Goal: Task Accomplishment & Management: Manage account settings

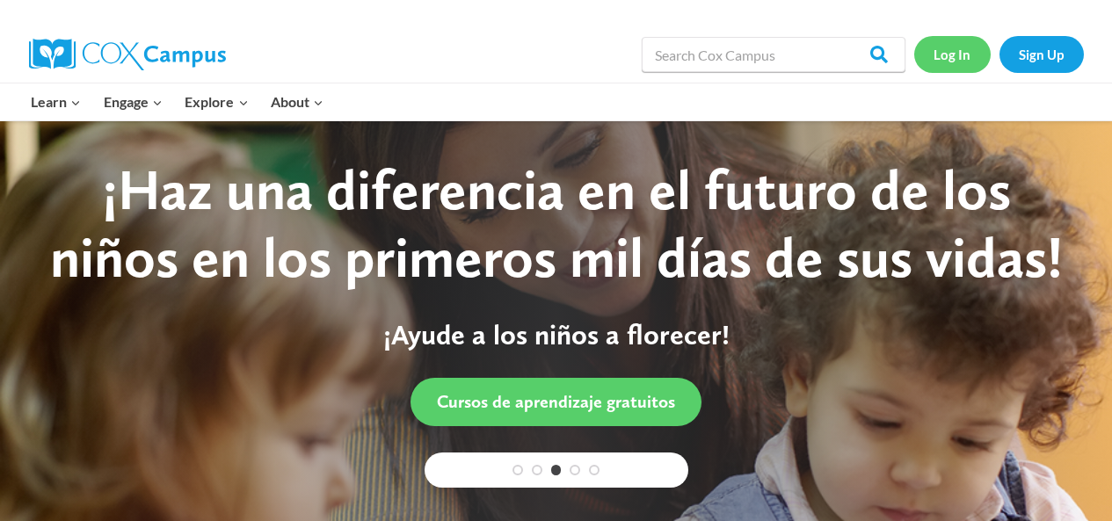
click at [957, 59] on link "Log In" at bounding box center [952, 54] width 77 height 36
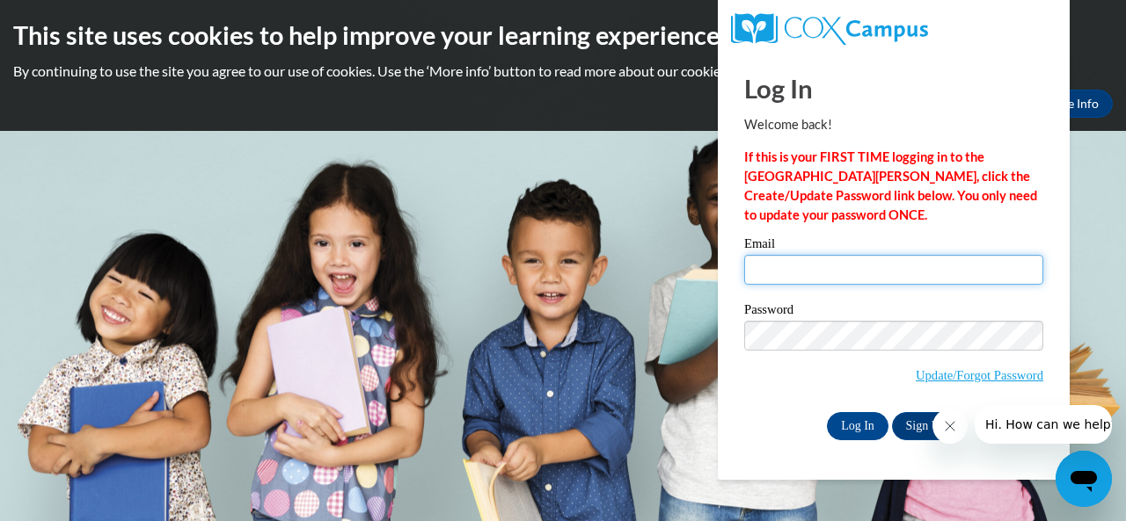
click at [764, 267] on input "Email" at bounding box center [893, 270] width 299 height 30
type input "[EMAIL_ADDRESS][DOMAIN_NAME]"
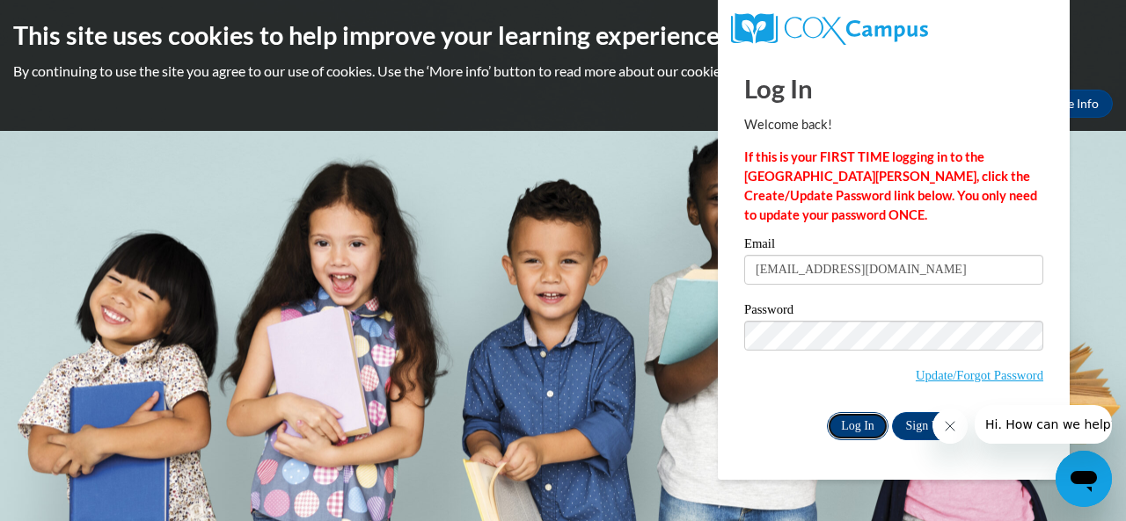
click at [863, 432] on input "Log In" at bounding box center [858, 426] width 62 height 28
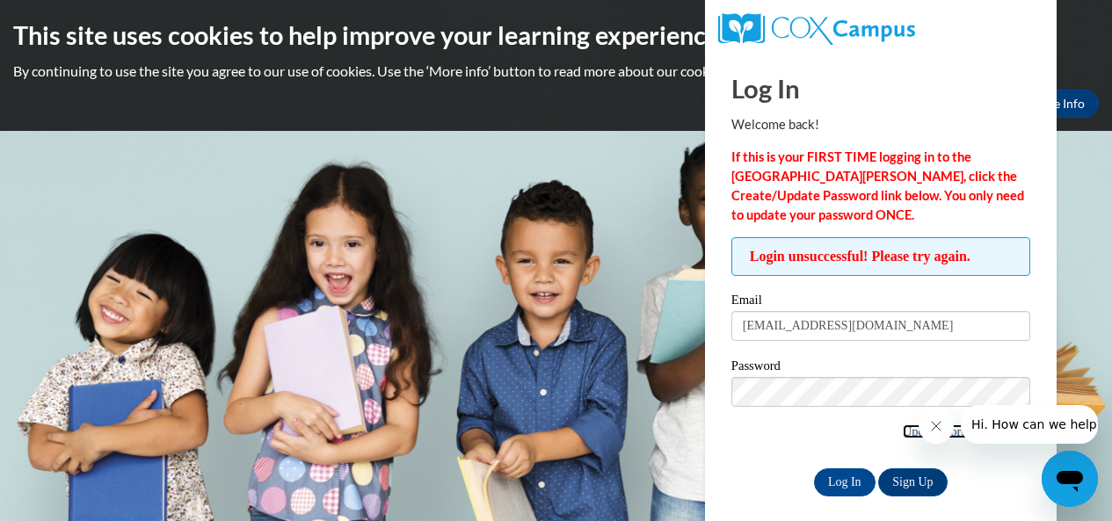
click at [903, 429] on link "Update/Forgot Password" at bounding box center [967, 432] width 128 height 14
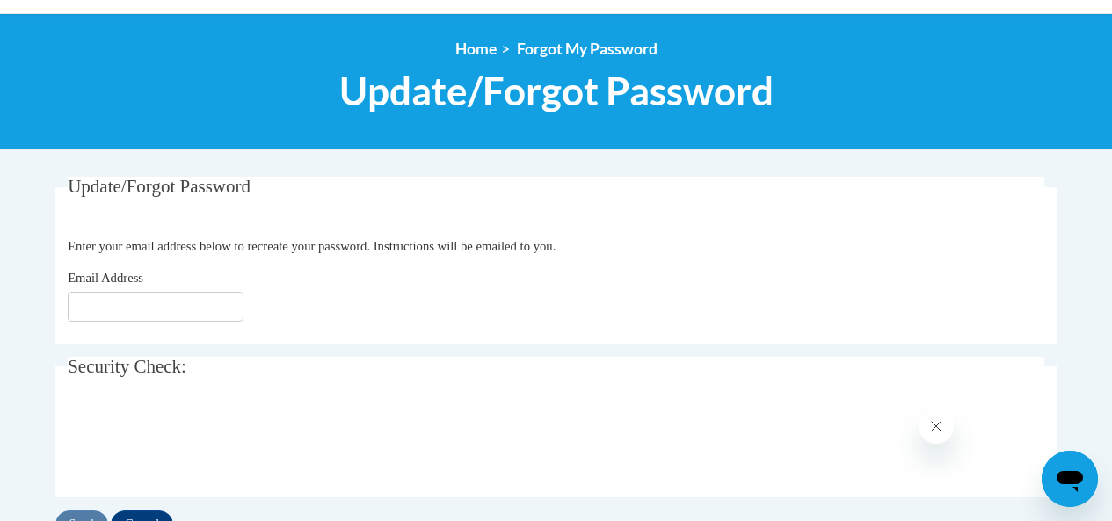
scroll to position [205, 0]
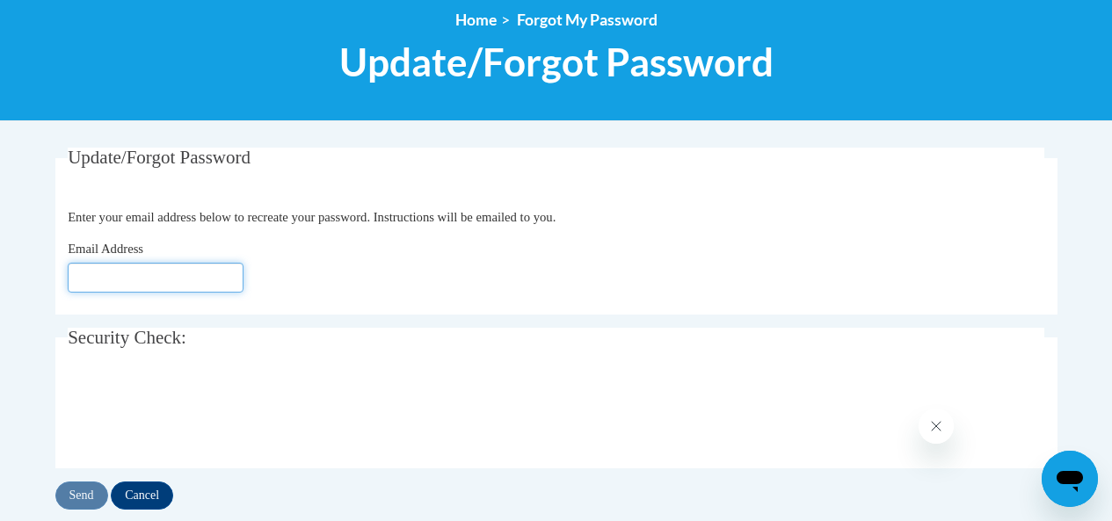
click at [97, 277] on input "Email Address" at bounding box center [156, 278] width 176 height 30
type input "jmcinnis28@bellsouth.net"
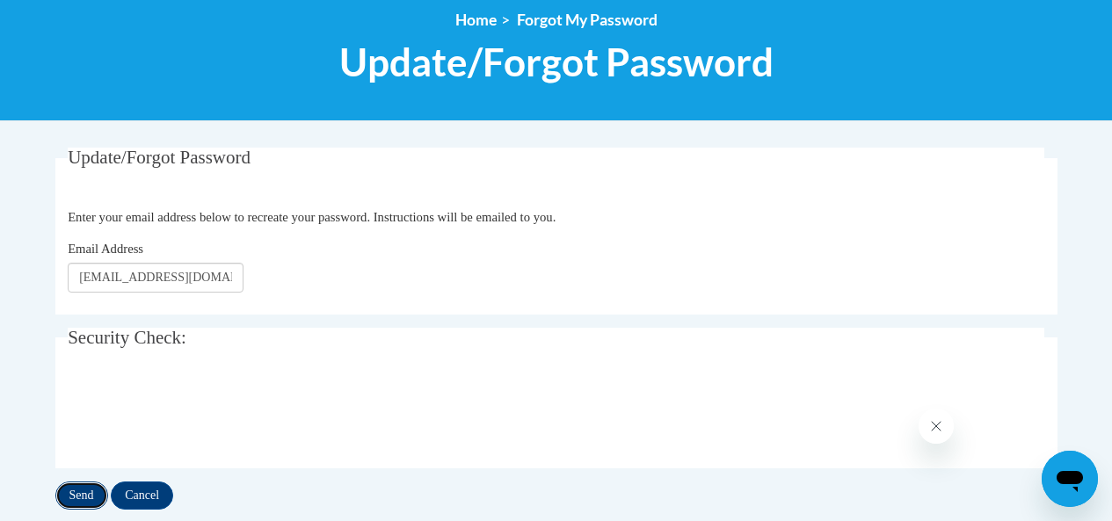
click at [79, 496] on input "Send" at bounding box center [81, 496] width 53 height 28
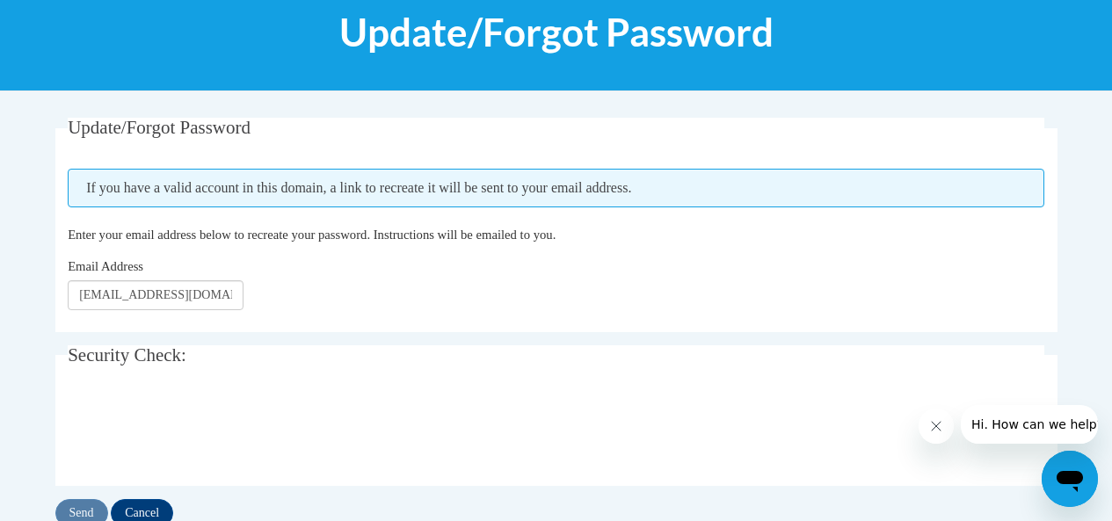
scroll to position [293, 0]
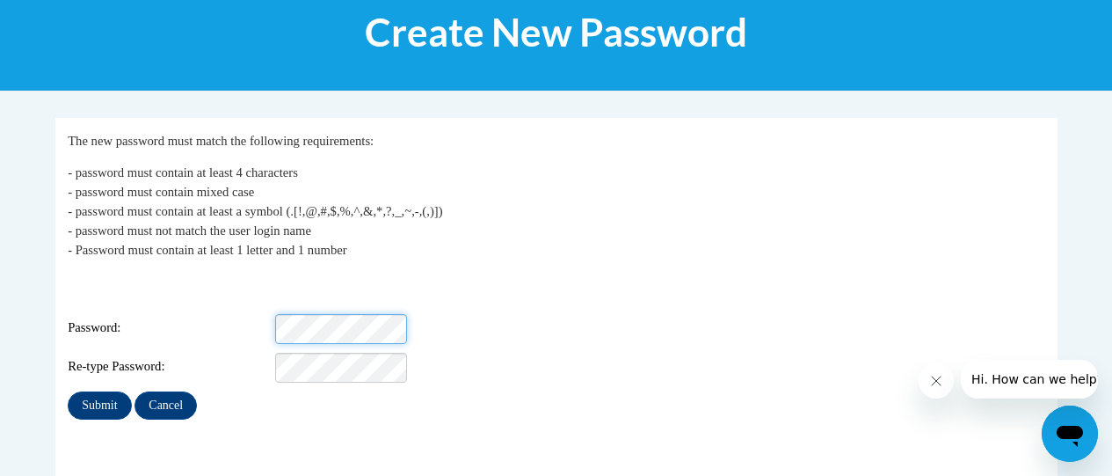
scroll to position [235, 0]
click at [443, 353] on div "Re-type Password:" at bounding box center [556, 368] width 977 height 30
click at [435, 353] on div "Re-type Password:" at bounding box center [556, 368] width 977 height 30
click at [488, 372] on div "My Password The new password must match the following requirements: - password …" at bounding box center [556, 275] width 977 height 288
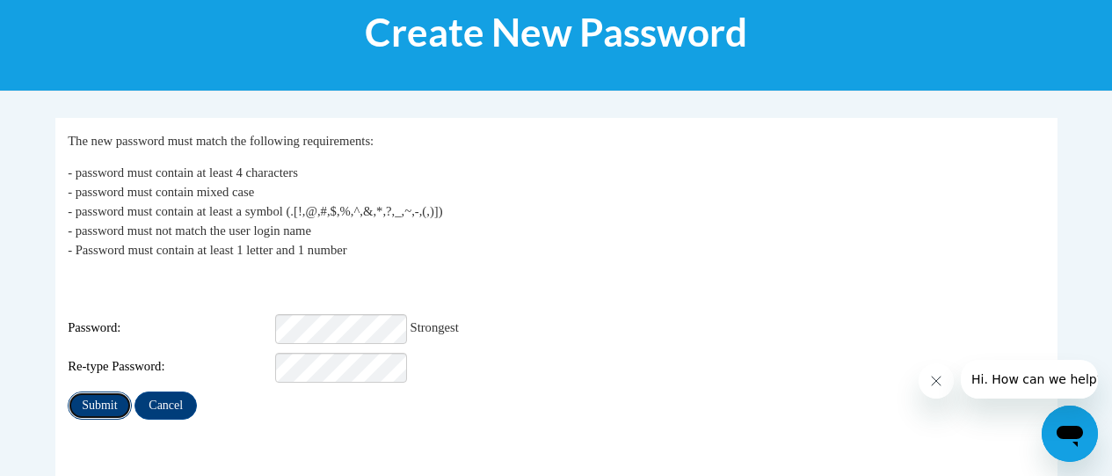
click at [93, 391] on input "Submit" at bounding box center [99, 405] width 63 height 28
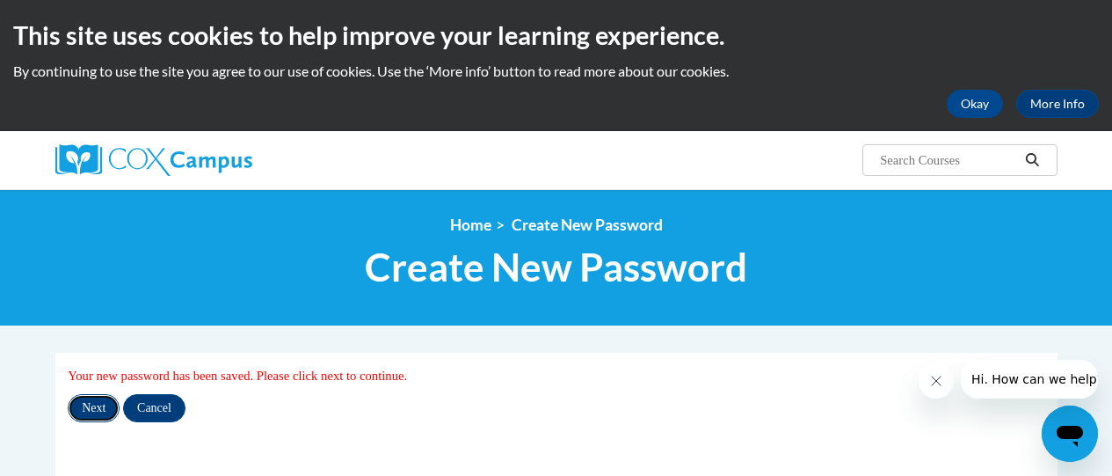
click at [93, 404] on input "Next" at bounding box center [94, 408] width 52 height 28
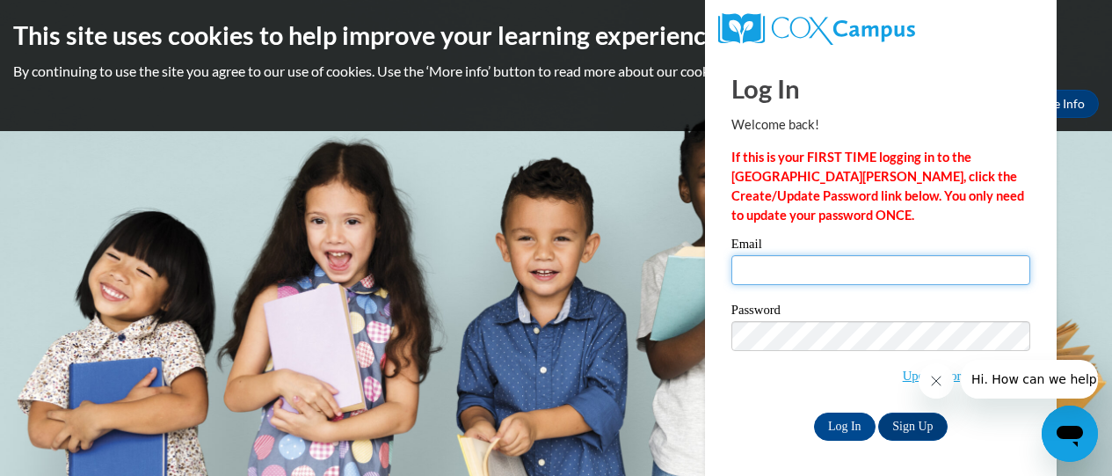
click at [771, 281] on input "Email" at bounding box center [881, 270] width 299 height 30
type input "jmcinnis28@bellsouth.net"
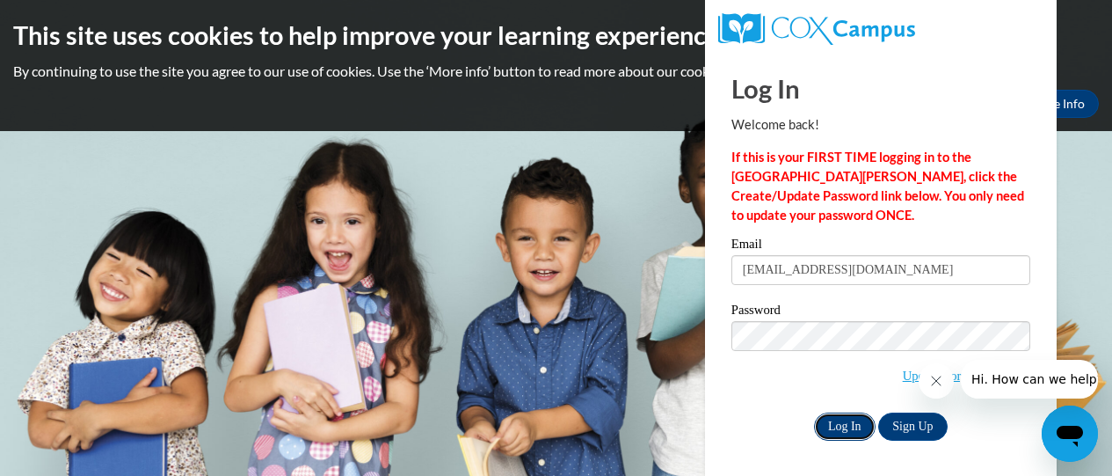
click at [829, 427] on input "Log In" at bounding box center [845, 426] width 62 height 28
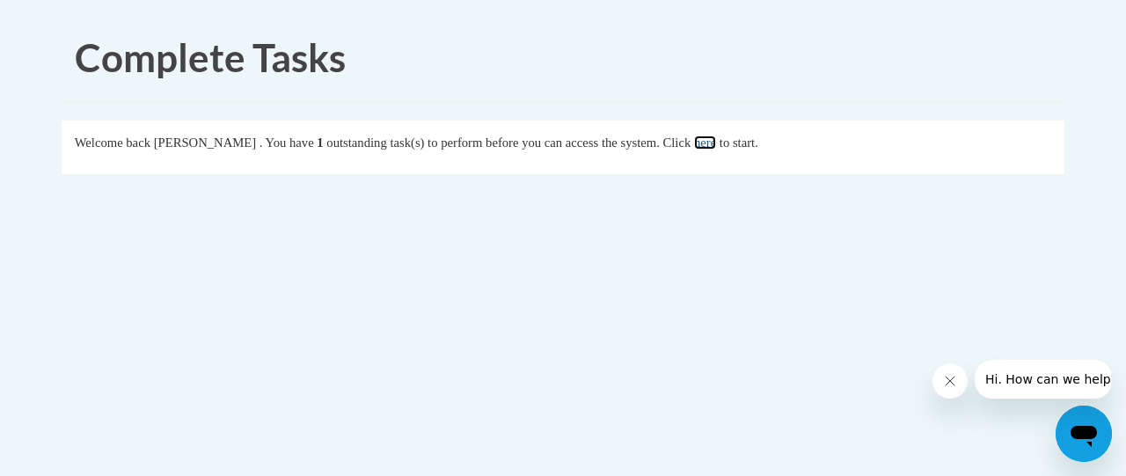
click at [716, 143] on link "here" at bounding box center [705, 142] width 22 height 14
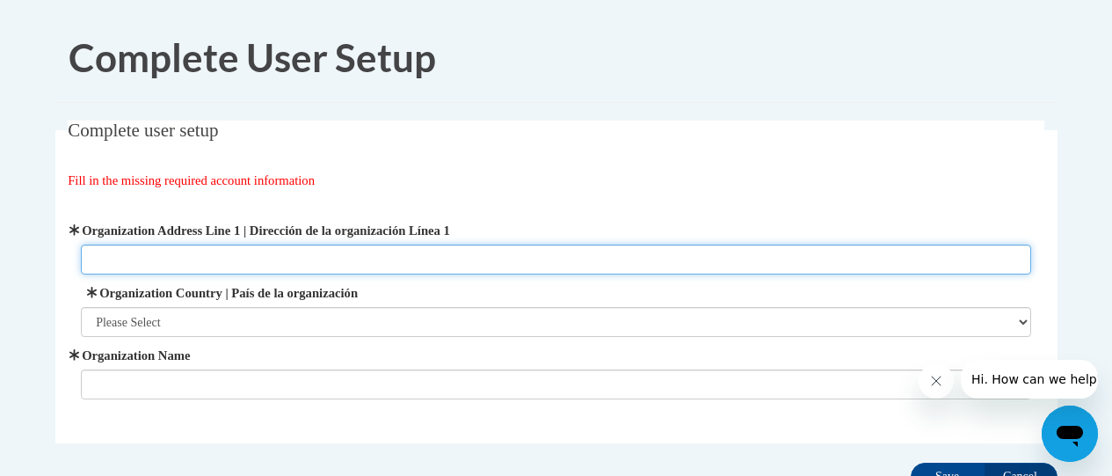
click at [94, 257] on input "Organization Address Line 1 | Dirección de la organización Línea 1" at bounding box center [556, 259] width 951 height 30
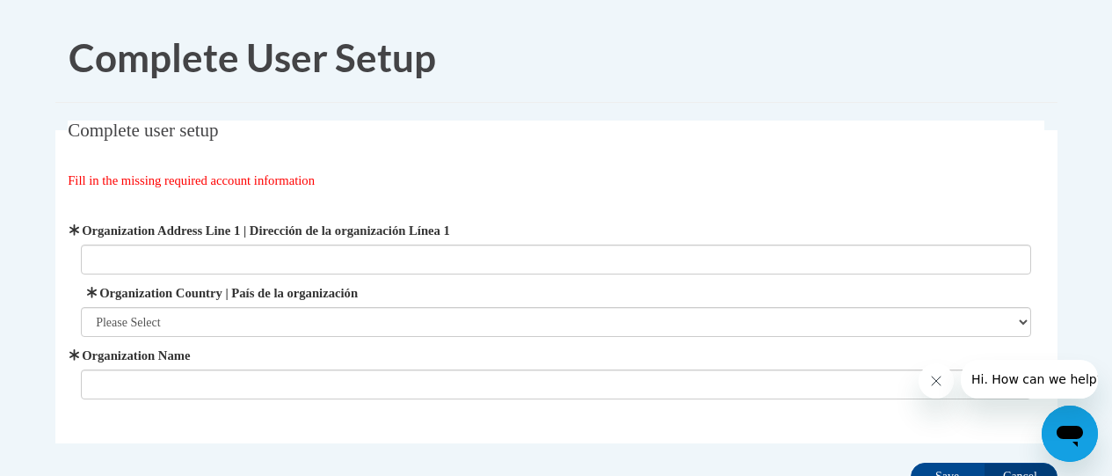
click at [765, 114] on div "Complete User Setup Complete user setup Fill in the missing required account in…" at bounding box center [556, 307] width 1029 height 589
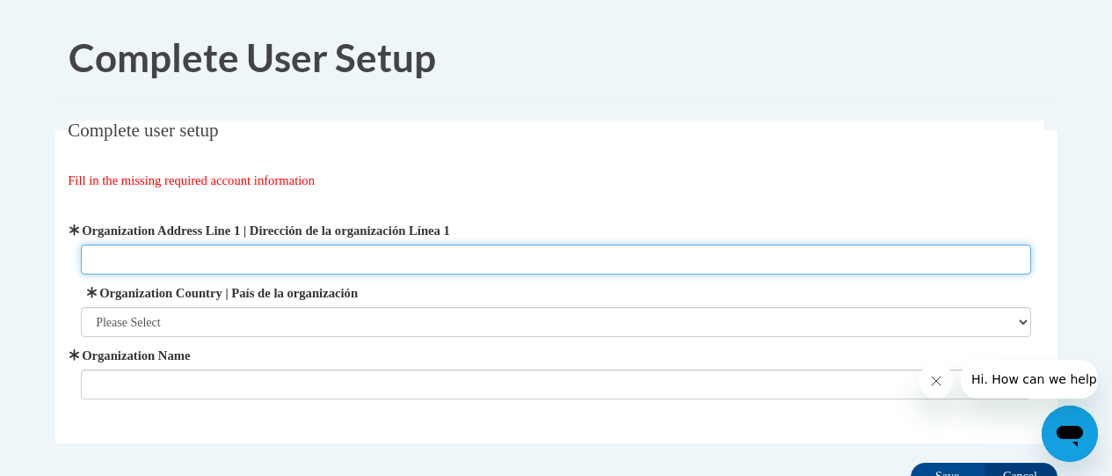
click at [84, 262] on input "Organization Address Line 1 | Dirección de la organización Línea 1" at bounding box center [556, 259] width 951 height 30
type input "[STREET_ADDRESS][PERSON_NAME]"
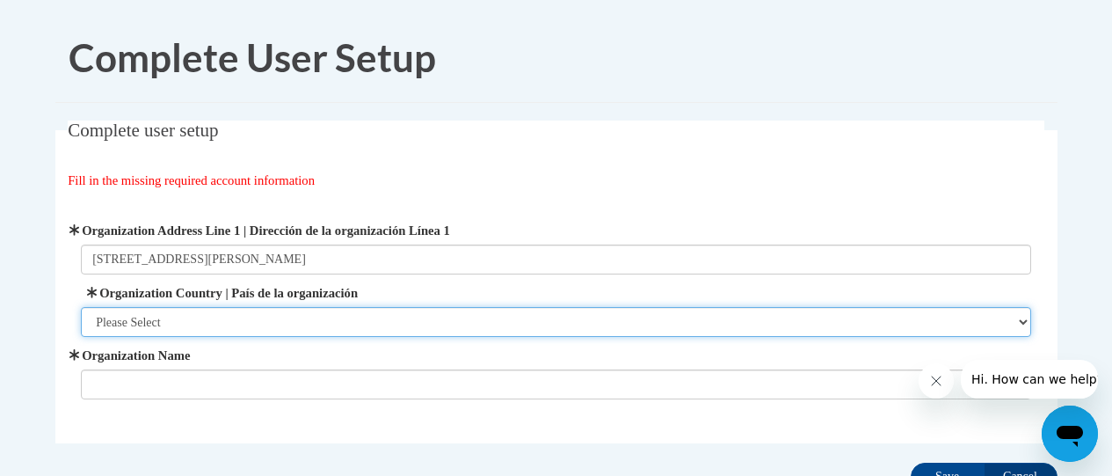
click at [1024, 323] on select "Please Select [GEOGRAPHIC_DATA] | [GEOGRAPHIC_DATA] Outside of [GEOGRAPHIC_DATA…" at bounding box center [556, 322] width 951 height 30
select select "ad49bcad-a171-4b2e-b99c-48b446064914"
click at [81, 307] on select "Please Select [GEOGRAPHIC_DATA] | [GEOGRAPHIC_DATA] Outside of [GEOGRAPHIC_DATA…" at bounding box center [556, 322] width 951 height 30
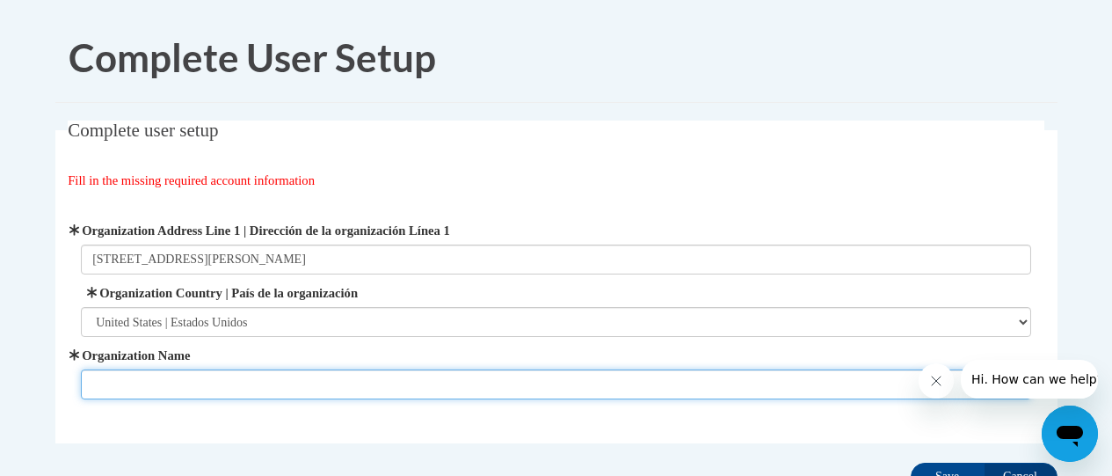
click at [128, 382] on input "Organization Name" at bounding box center [556, 384] width 951 height 30
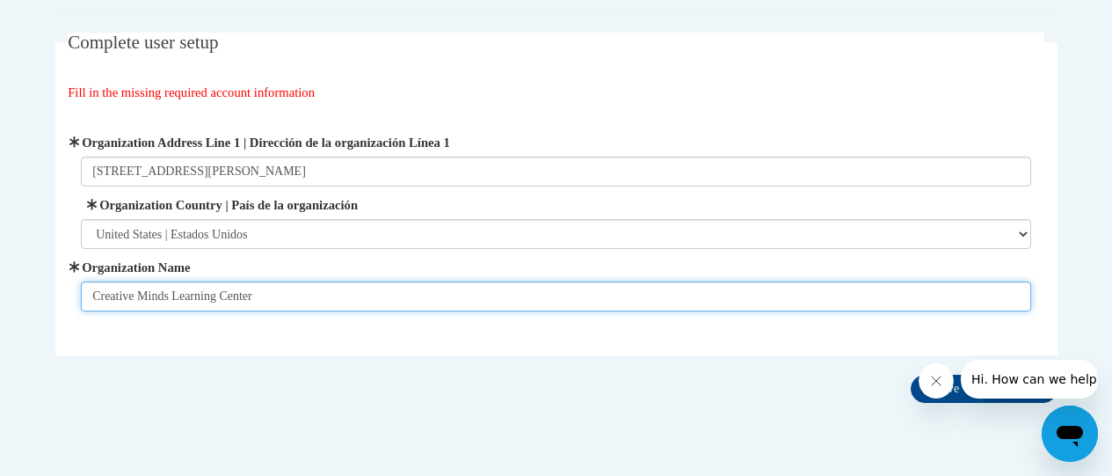
scroll to position [140, 0]
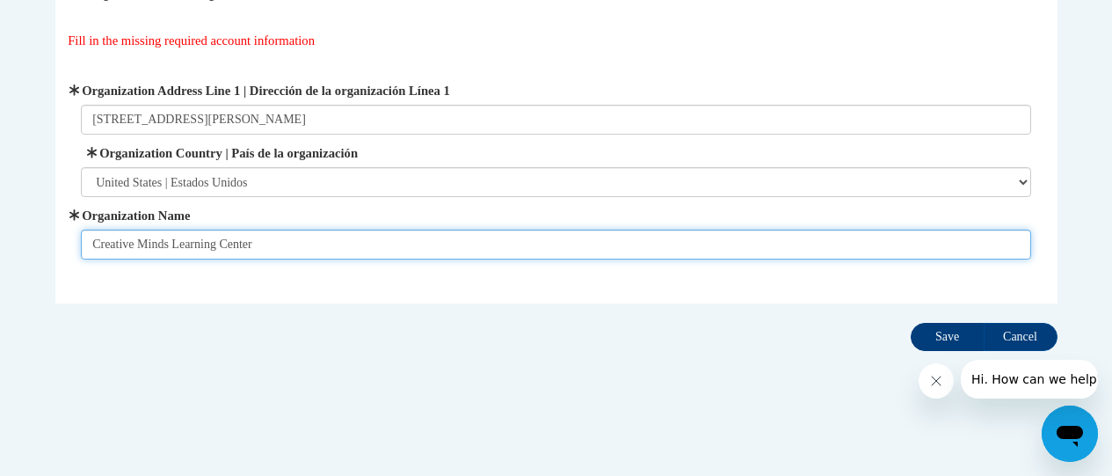
type input "Creative Minds Learning Center"
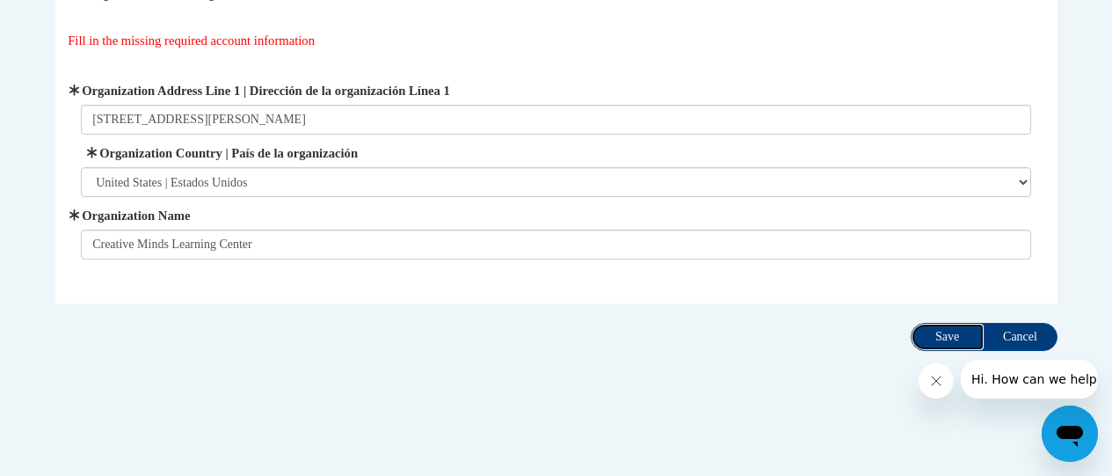
click at [944, 332] on input "Save" at bounding box center [948, 337] width 74 height 28
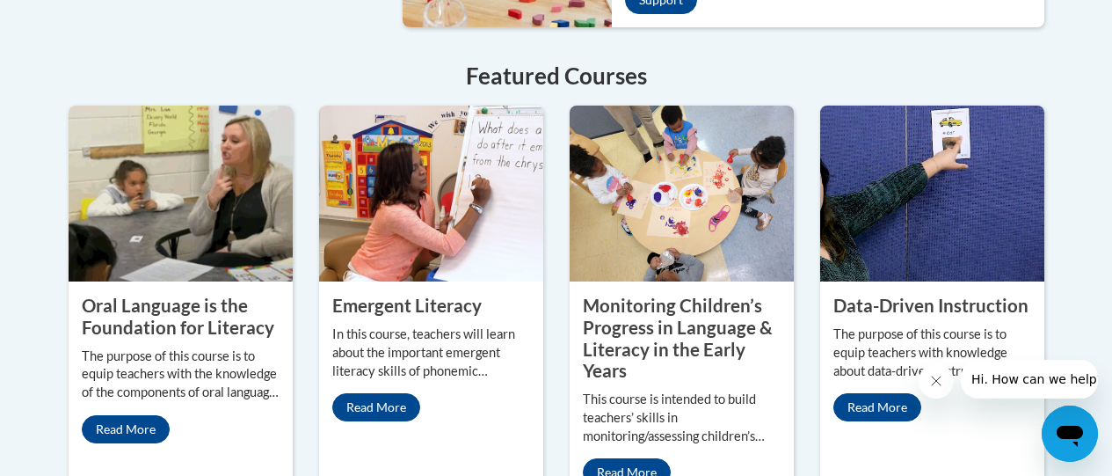
scroll to position [1642, 0]
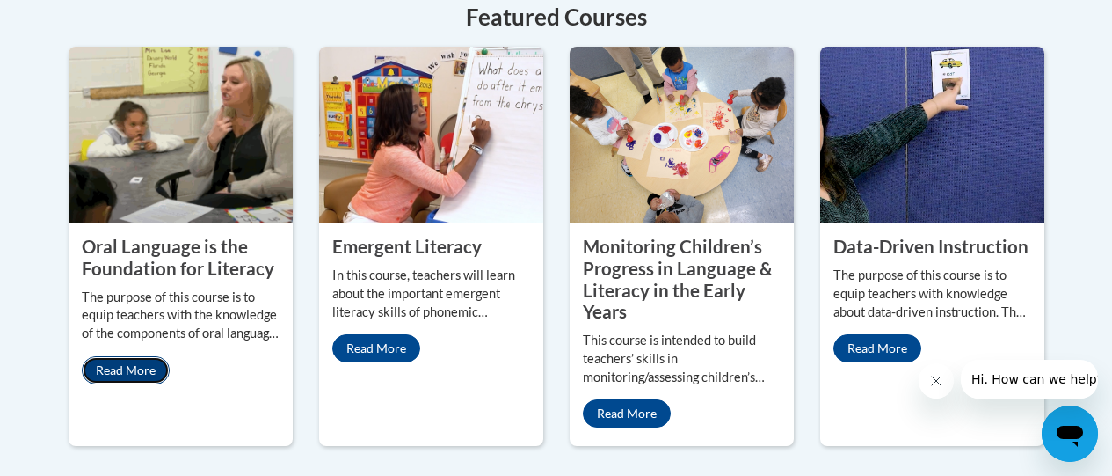
click at [132, 356] on link "Read More" at bounding box center [126, 370] width 88 height 28
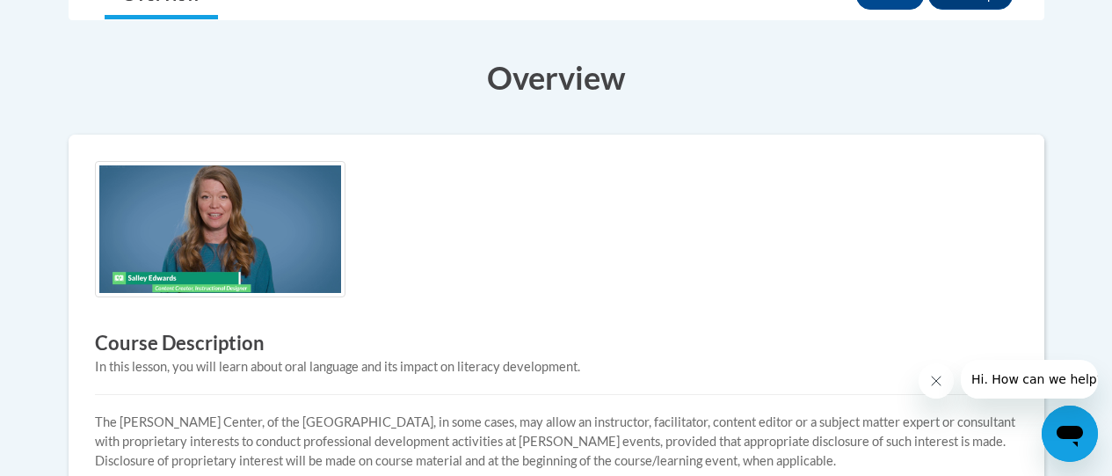
scroll to position [557, 0]
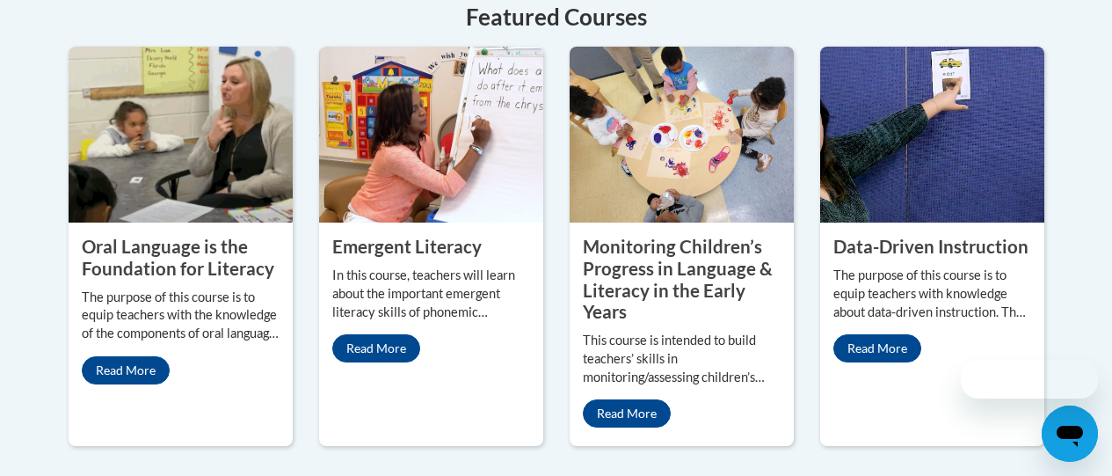
scroll to position [1642, 0]
click at [170, 85] on img at bounding box center [181, 135] width 224 height 176
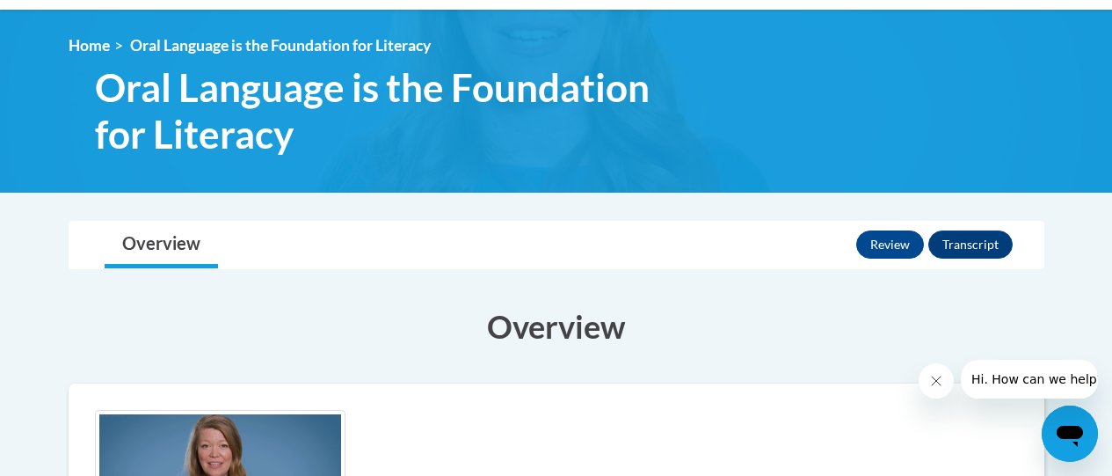
scroll to position [337, 0]
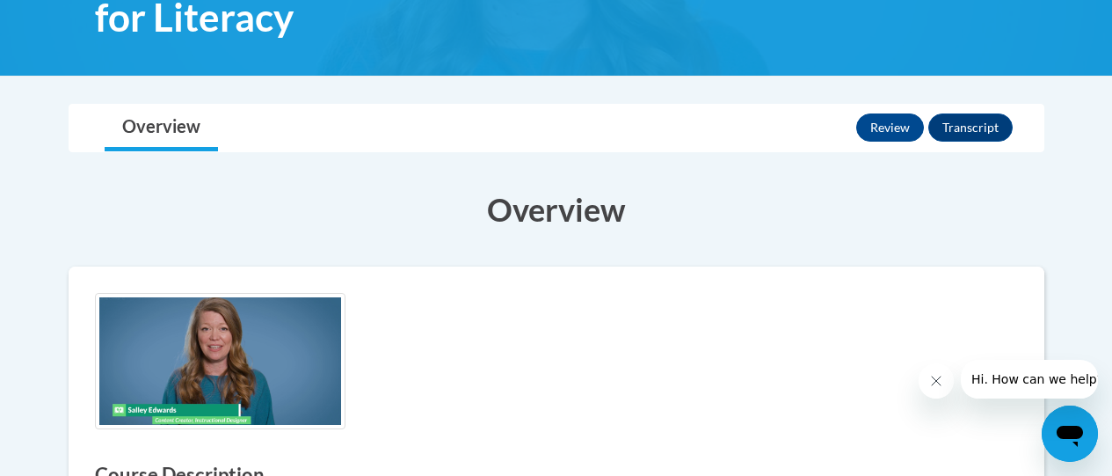
click at [229, 346] on img at bounding box center [220, 361] width 251 height 136
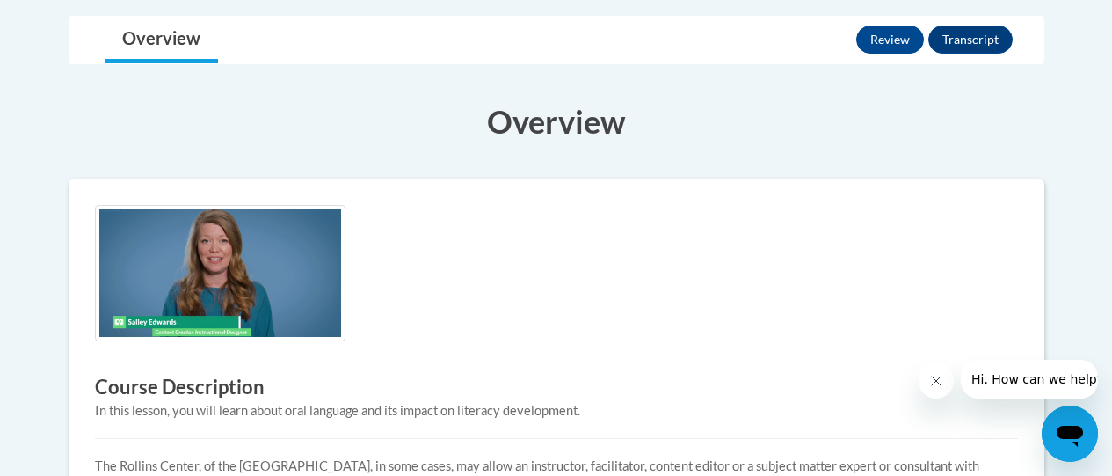
scroll to position [454, 0]
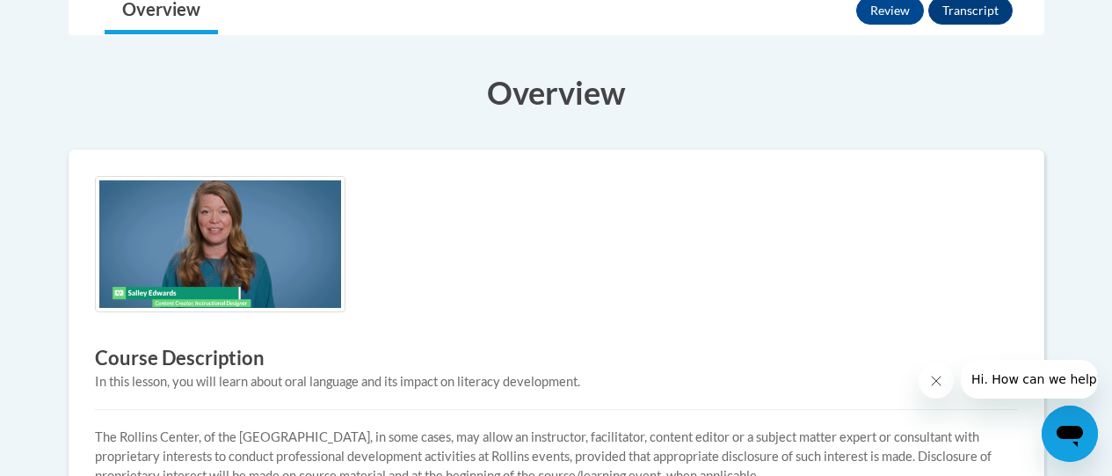
click at [208, 251] on img at bounding box center [220, 244] width 251 height 136
click at [215, 255] on img at bounding box center [220, 244] width 251 height 136
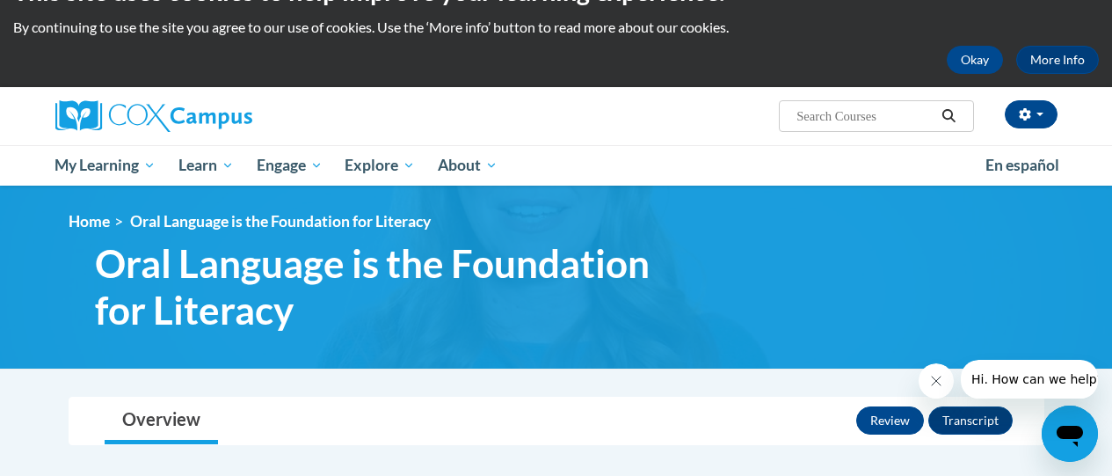
scroll to position [0, 0]
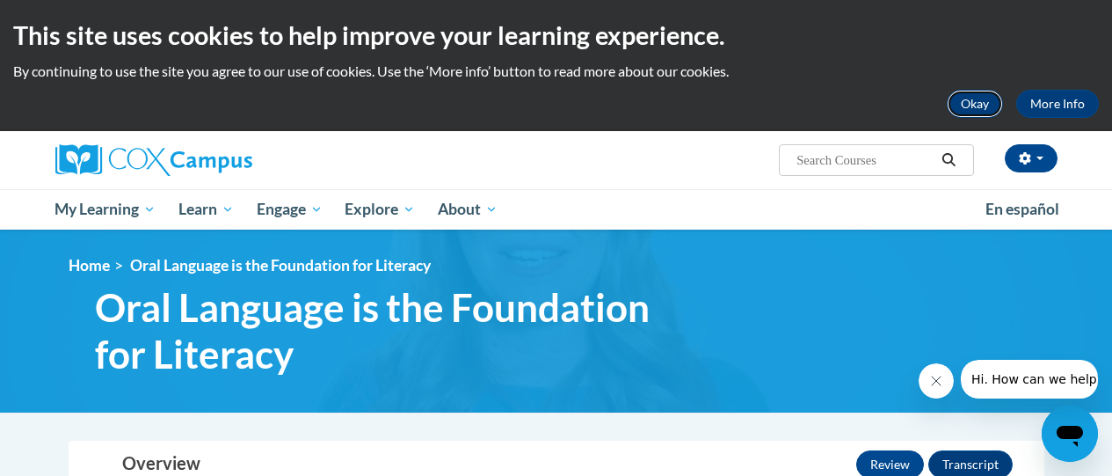
click at [955, 100] on button "Okay" at bounding box center [975, 104] width 56 height 28
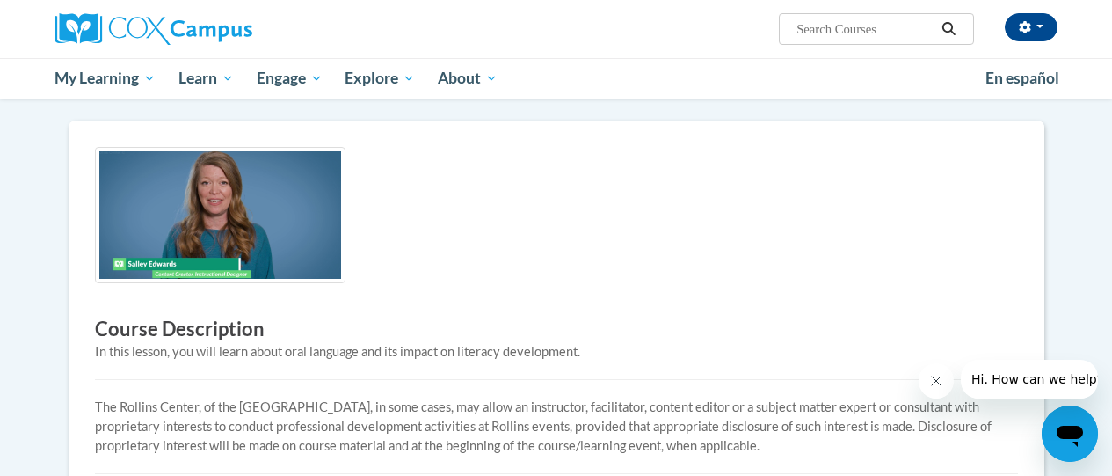
scroll to position [440, 0]
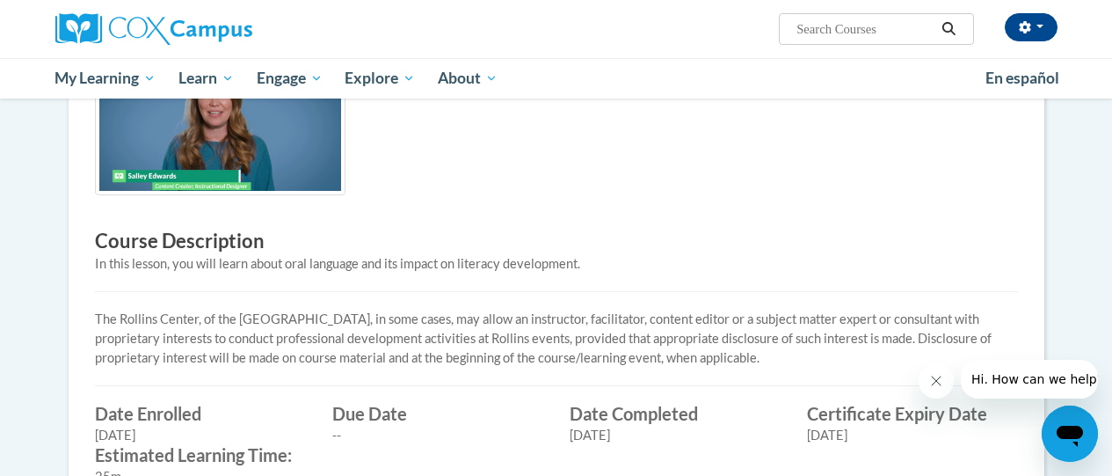
click at [237, 131] on img at bounding box center [220, 127] width 251 height 136
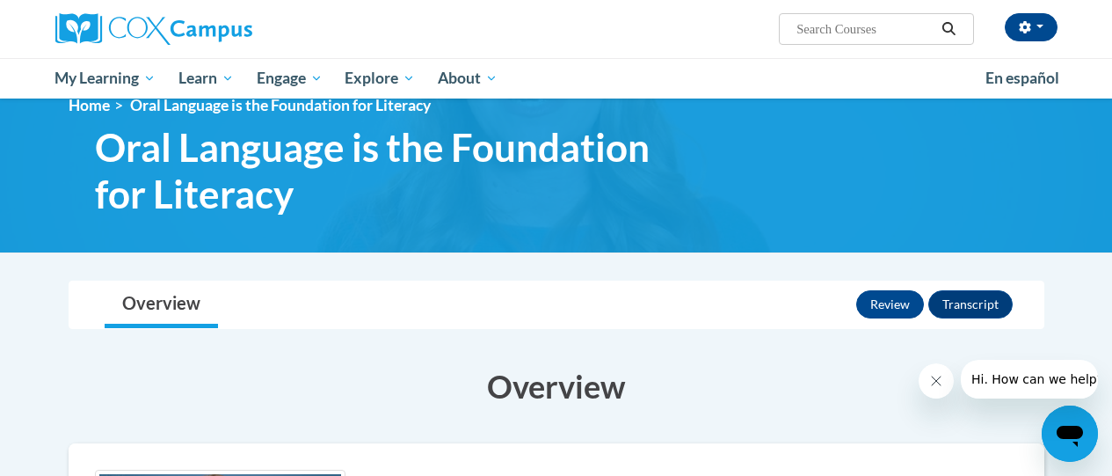
scroll to position [0, 0]
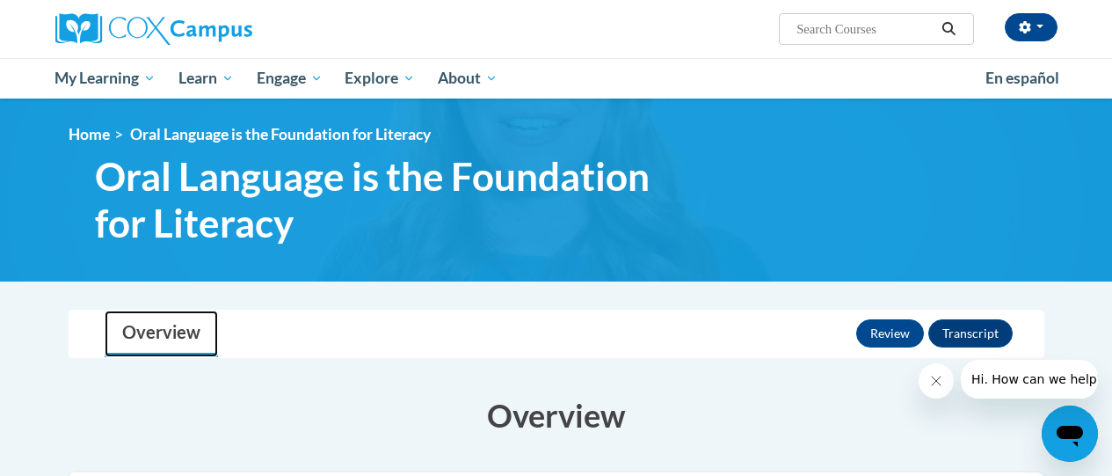
click at [164, 333] on link "Overview" at bounding box center [161, 333] width 113 height 47
click at [1039, 26] on span "button" at bounding box center [1040, 27] width 7 height 4
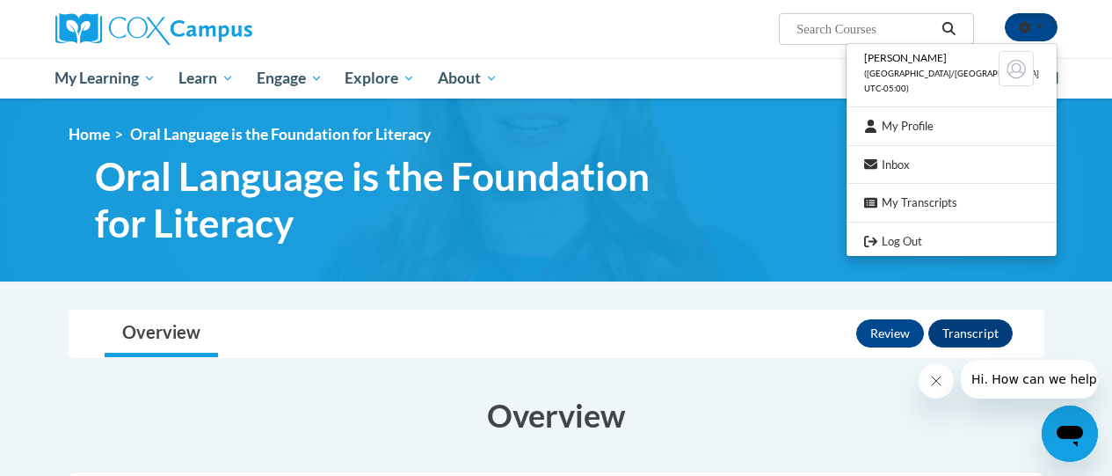
click at [813, 163] on div "<en>Home</en><fr>Accueil</fr><de>Zuhause</de><it>Casa</it><es>Casa</es><pt>Casa…" at bounding box center [556, 190] width 1029 height 130
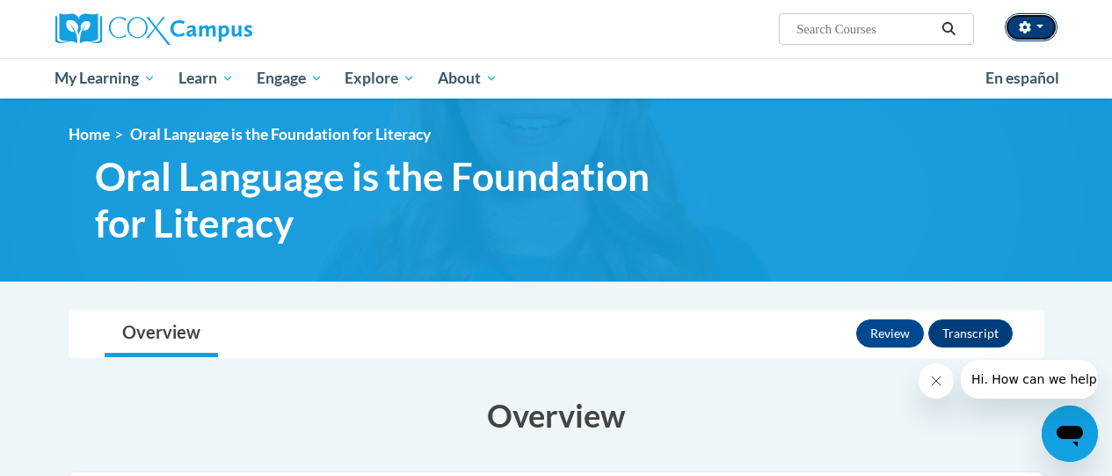
click at [1039, 25] on span "button" at bounding box center [1040, 27] width 7 height 4
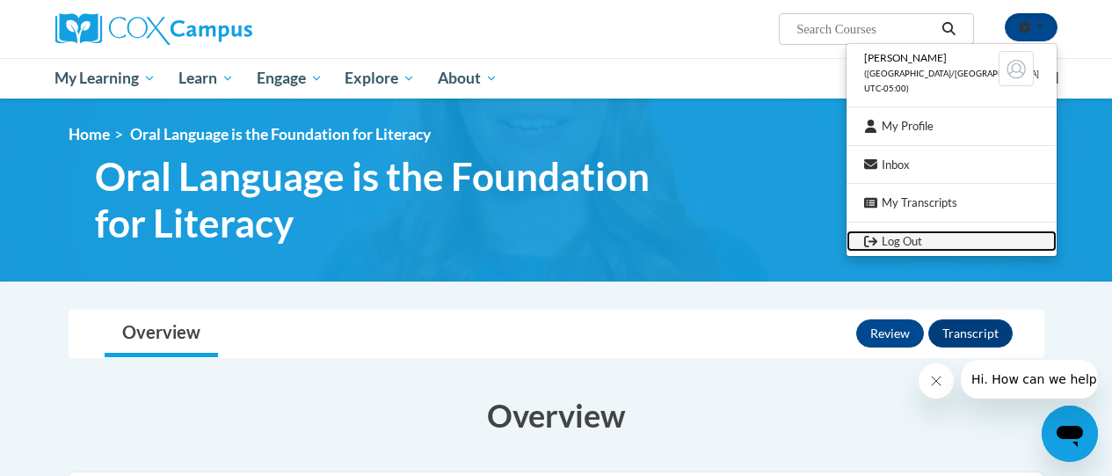
click at [920, 243] on link "Log Out" at bounding box center [952, 241] width 210 height 22
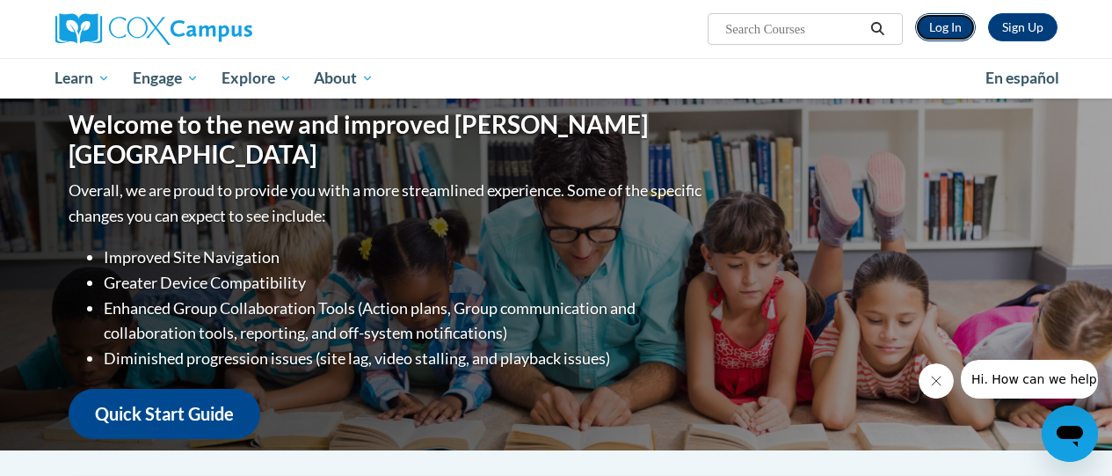
click at [951, 29] on link "Log In" at bounding box center [945, 27] width 61 height 28
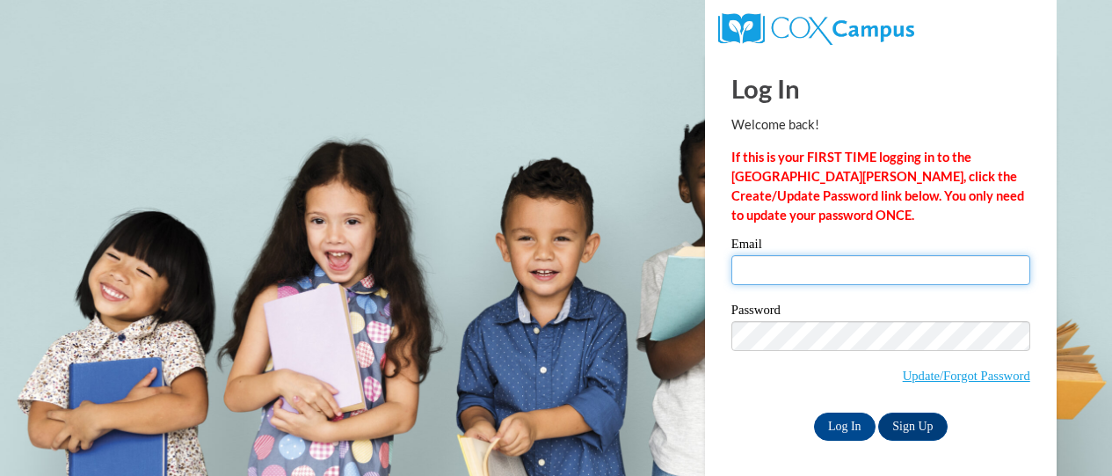
drag, startPoint x: 743, startPoint y: 267, endPoint x: 951, endPoint y: 229, distance: 212.0
click at [743, 267] on input "Email" at bounding box center [881, 270] width 299 height 30
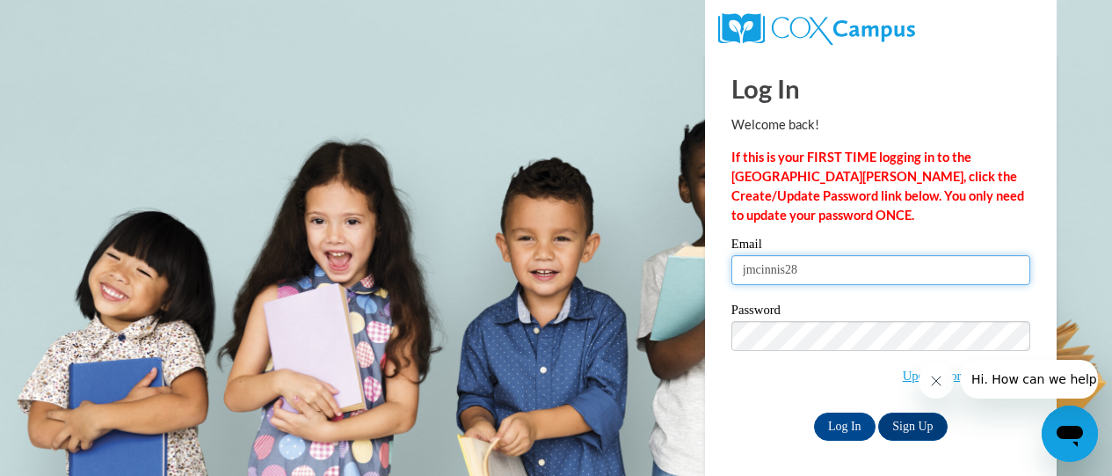
type input "[EMAIL_ADDRESS][DOMAIN_NAME]"
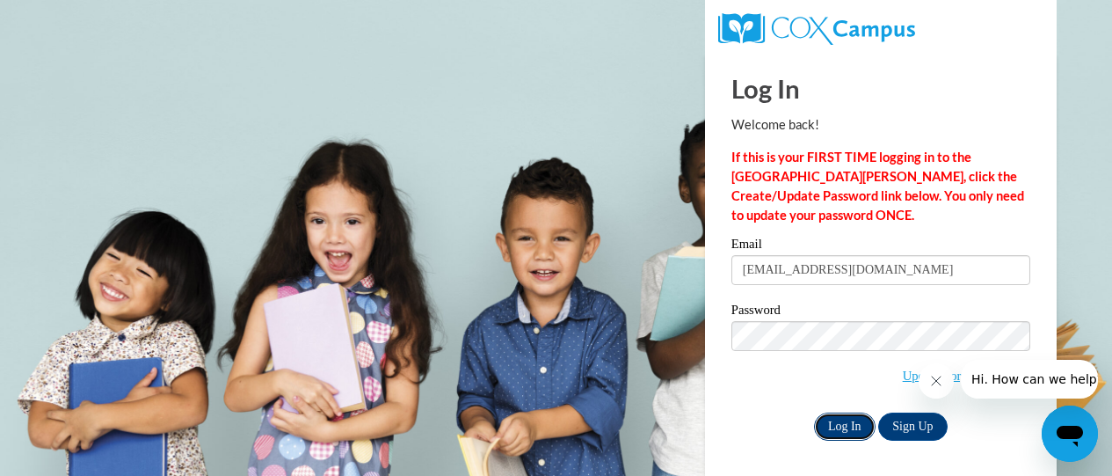
click at [835, 427] on input "Log In" at bounding box center [845, 426] width 62 height 28
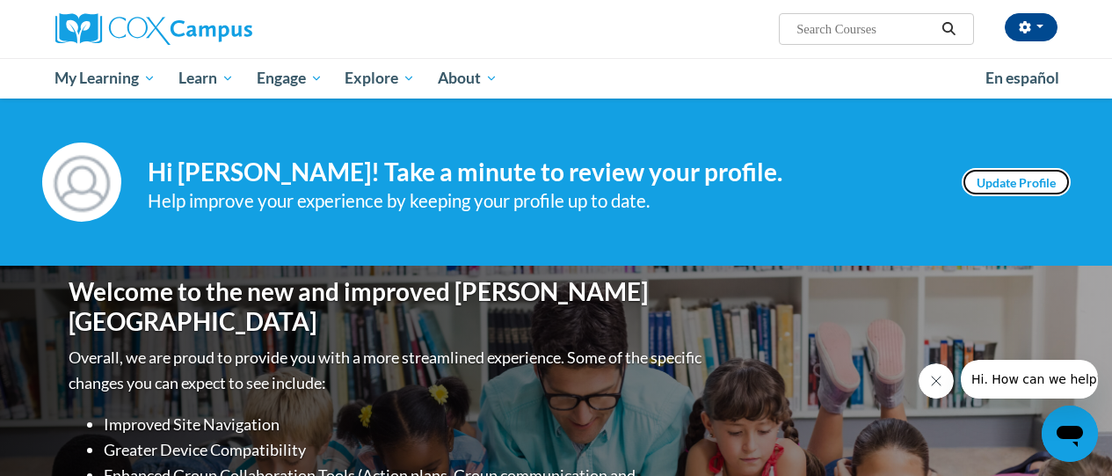
click at [1028, 179] on link "Update Profile" at bounding box center [1016, 182] width 109 height 28
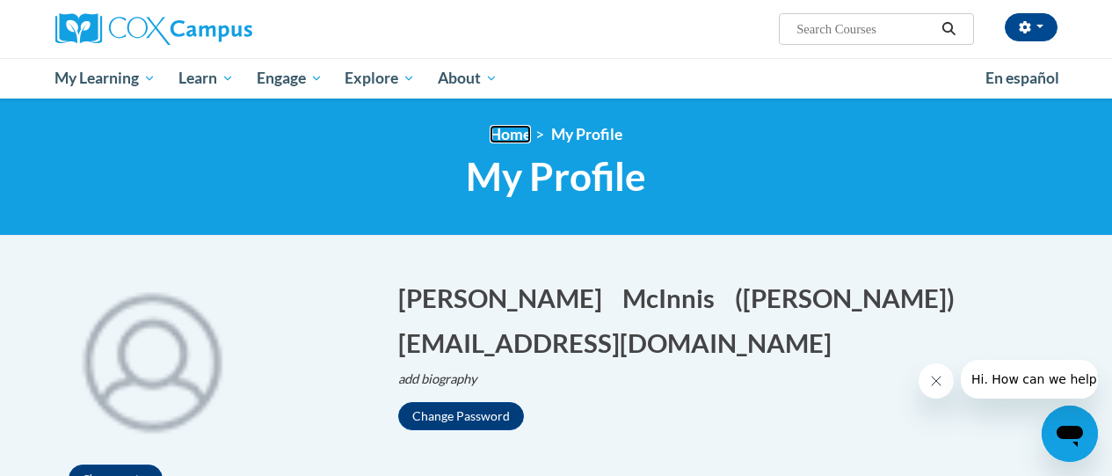
click at [512, 129] on link "Home" at bounding box center [510, 134] width 41 height 18
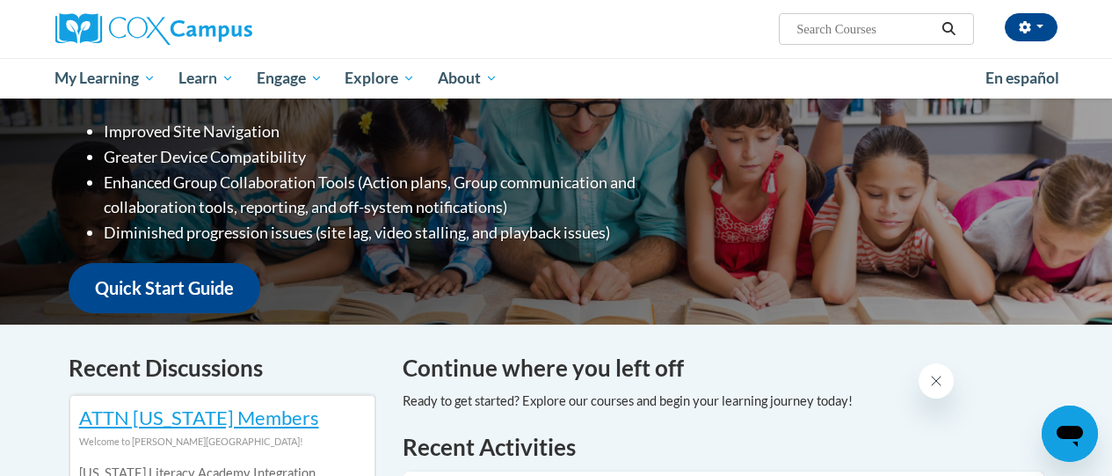
scroll to position [381, 0]
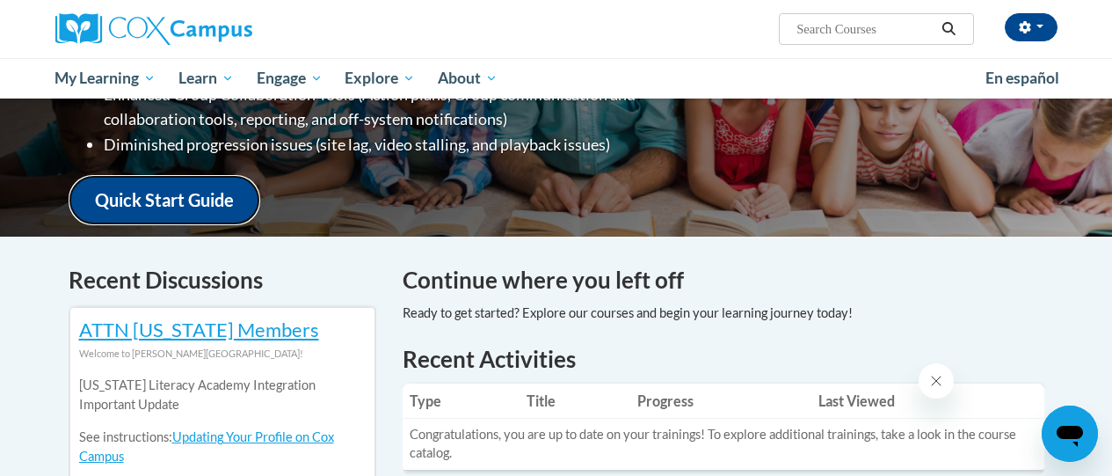
click at [186, 186] on link "Quick Start Guide" at bounding box center [165, 200] width 192 height 50
click at [1038, 25] on span "button" at bounding box center [1040, 27] width 7 height 4
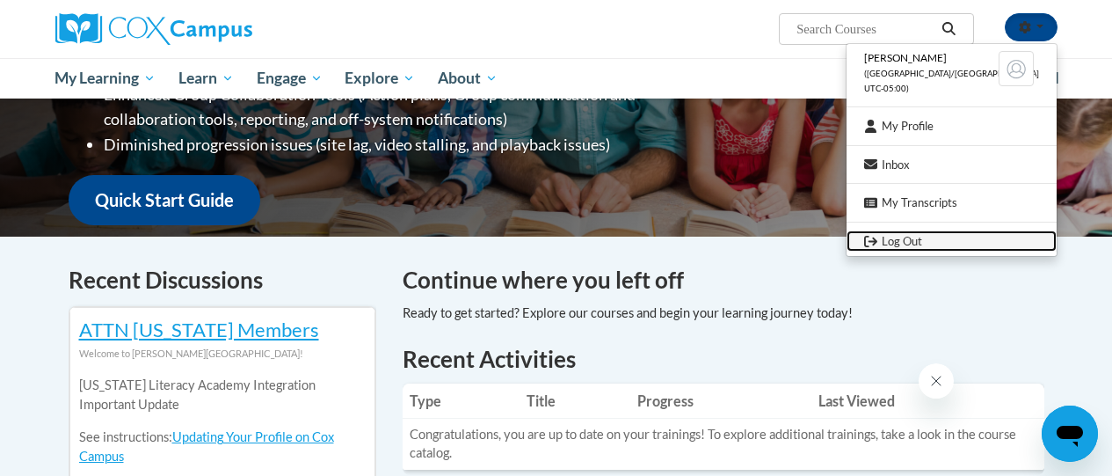
click at [923, 245] on link "Log Out" at bounding box center [952, 241] width 210 height 22
